Goal: Transaction & Acquisition: Purchase product/service

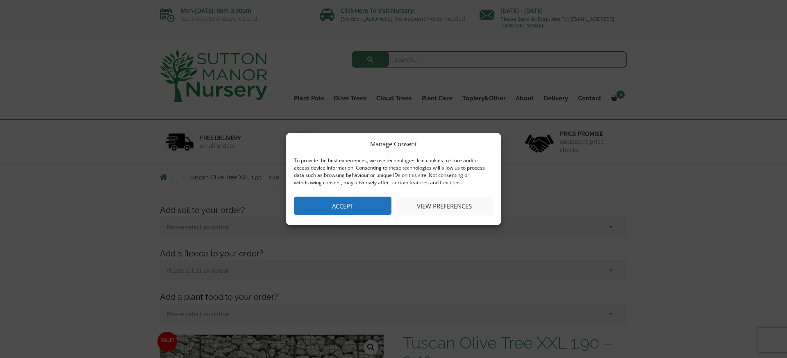
click at [351, 209] on button "Accept" at bounding box center [343, 206] width 98 height 18
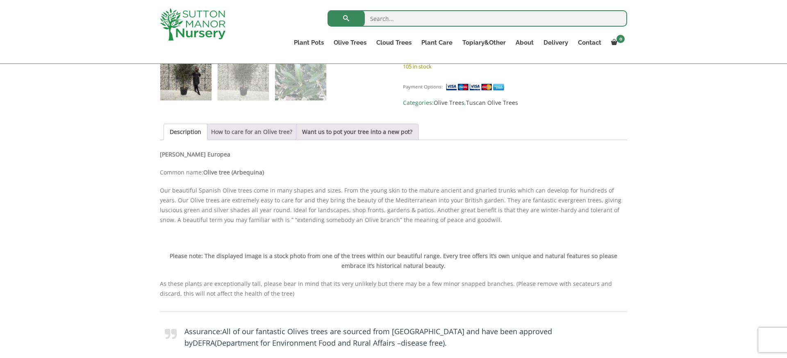
scroll to position [507, 0]
click at [239, 129] on link "How to care for an Olive tree?" at bounding box center [251, 131] width 81 height 16
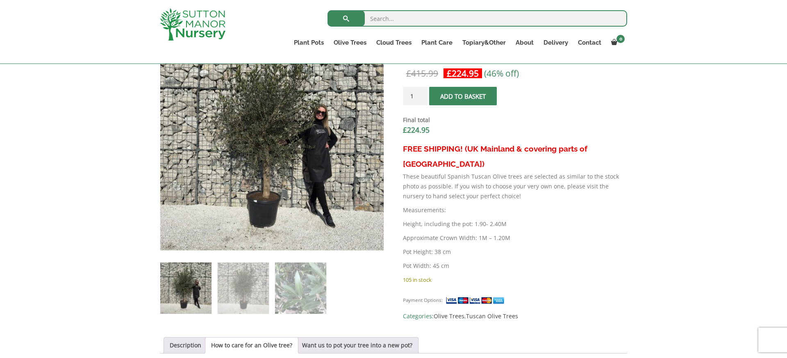
scroll to position [288, 0]
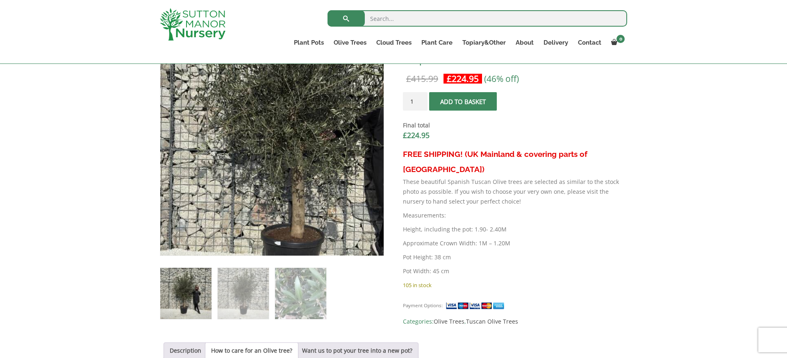
click at [229, 163] on img at bounding box center [308, 129] width 410 height 410
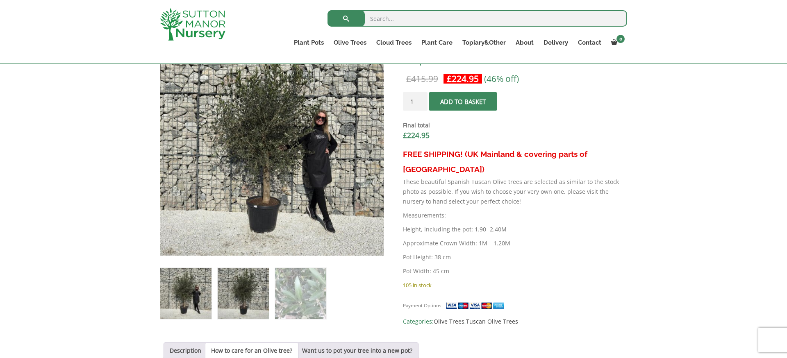
click at [239, 284] on img at bounding box center [243, 293] width 51 height 51
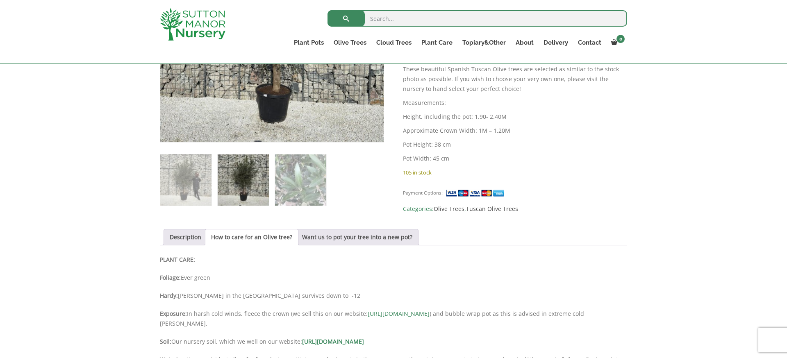
scroll to position [420, 0]
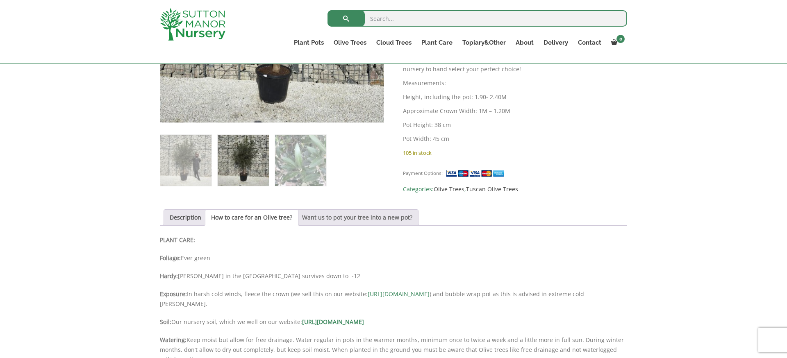
click at [346, 218] on link "Want us to pot your tree into a new pot?" at bounding box center [357, 218] width 110 height 16
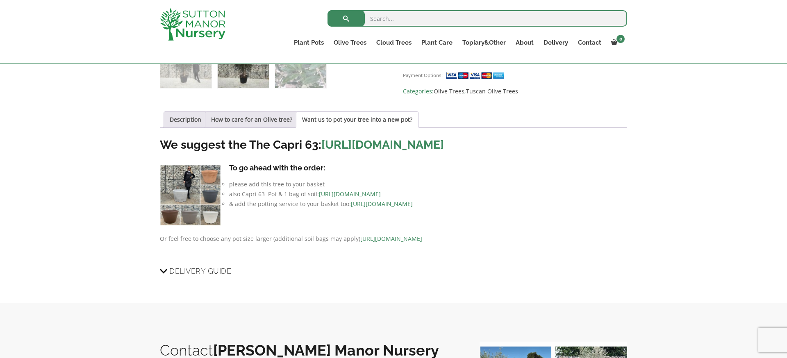
scroll to position [521, 0]
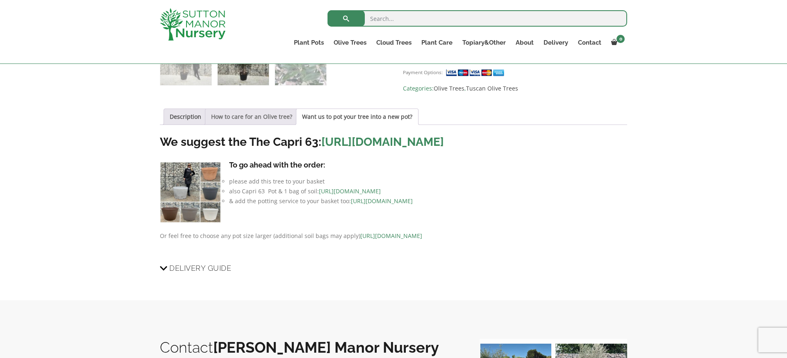
click at [244, 122] on link "How to care for an Olive tree?" at bounding box center [251, 117] width 81 height 16
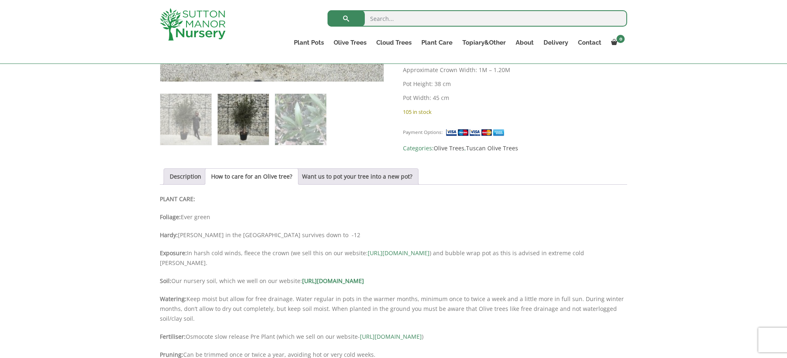
scroll to position [470, 0]
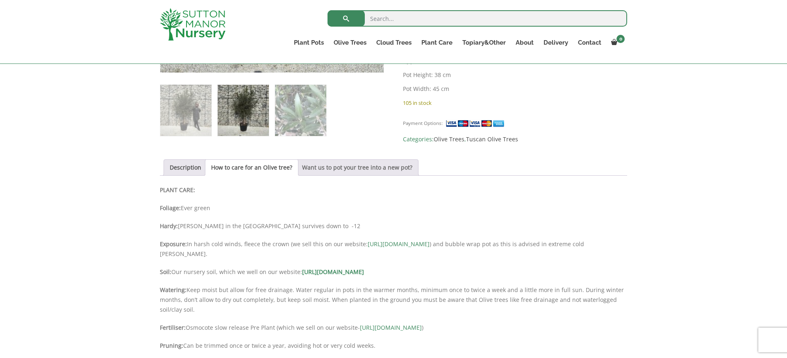
click at [337, 169] on link "Want us to pot your tree into a new pot?" at bounding box center [357, 168] width 110 height 16
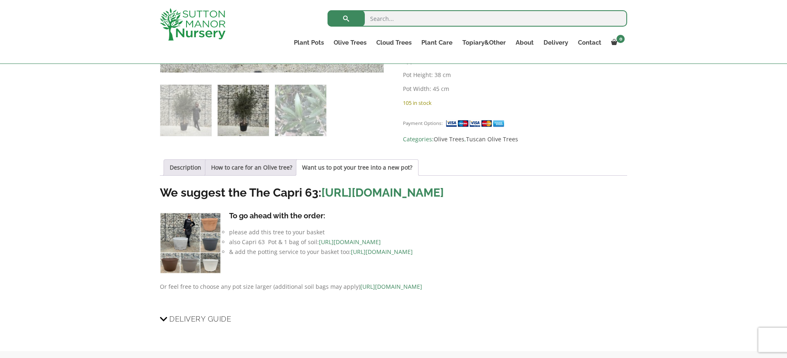
click at [352, 189] on link "[URL][DOMAIN_NAME]" at bounding box center [382, 193] width 123 height 14
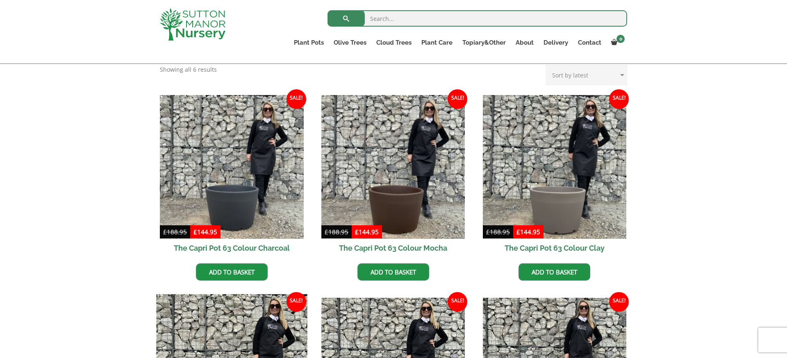
scroll to position [176, 0]
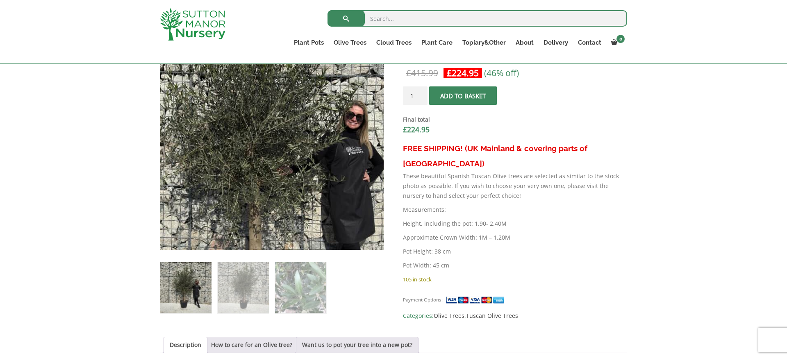
scroll to position [292, 0]
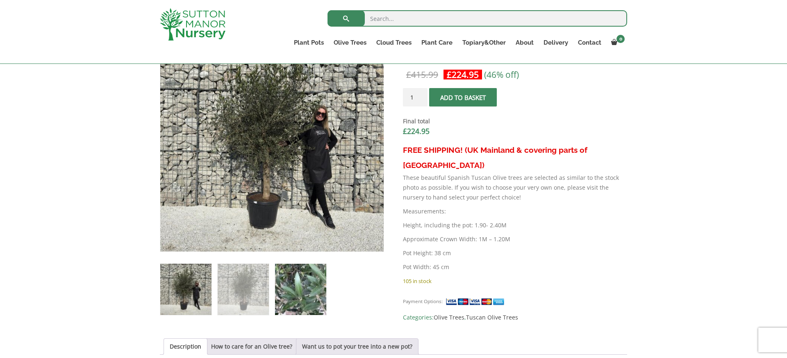
click at [307, 282] on img at bounding box center [300, 289] width 51 height 51
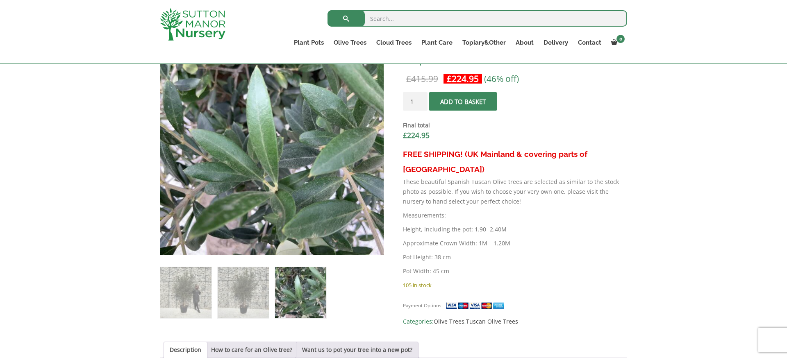
scroll to position [278, 0]
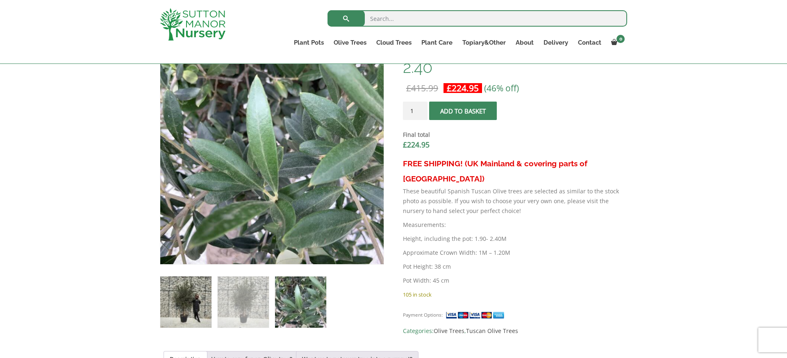
click at [198, 305] on img at bounding box center [185, 302] width 51 height 51
